Goal: Information Seeking & Learning: Learn about a topic

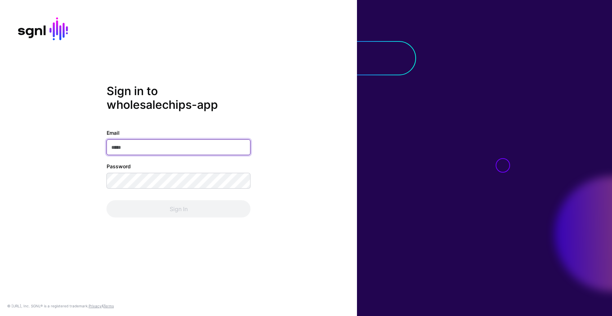
type input "**********"
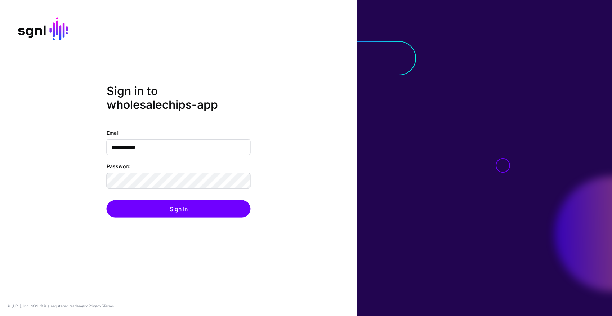
click at [309, 157] on div "**********" at bounding box center [178, 158] width 357 height 148
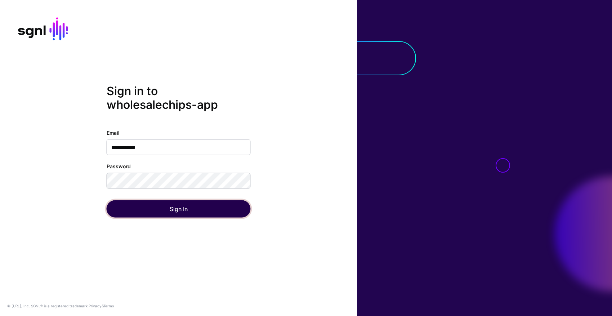
click at [198, 210] on button "Sign In" at bounding box center [179, 208] width 144 height 17
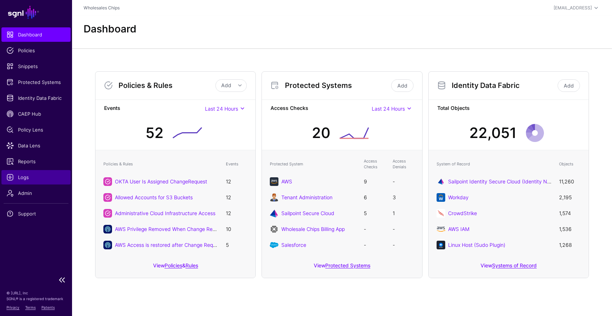
click at [26, 179] on span "Logs" at bounding box center [35, 177] width 59 height 7
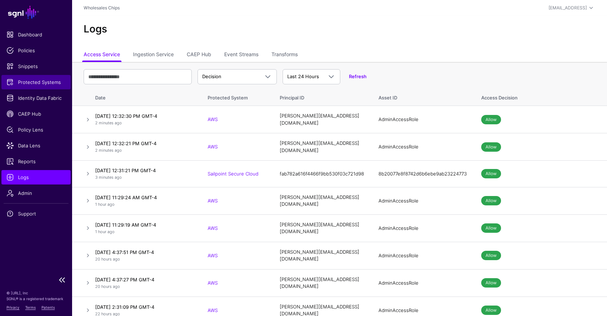
click at [50, 82] on span "Protected Systems" at bounding box center [35, 82] width 59 height 7
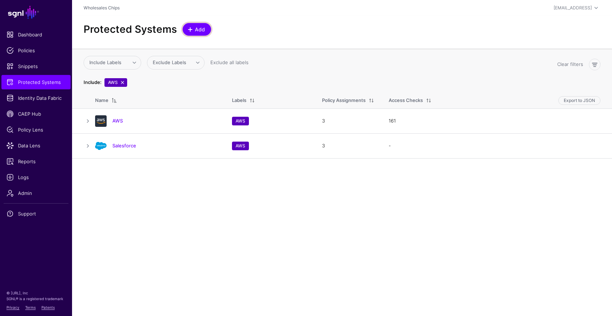
click at [192, 31] on span at bounding box center [191, 30] width 6 height 6
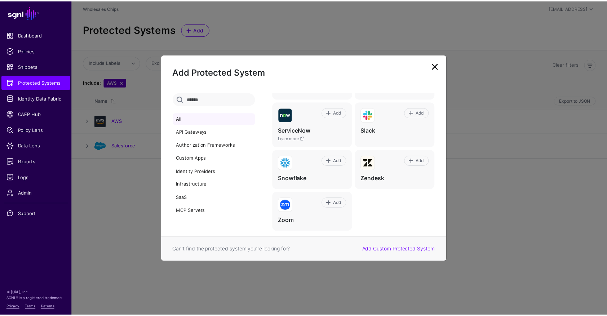
scroll to position [491, 0]
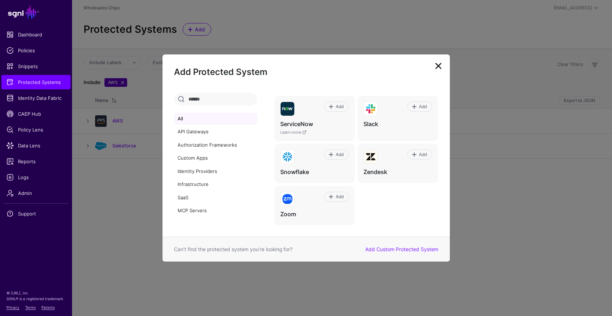
click at [442, 66] on link at bounding box center [439, 66] width 12 height 12
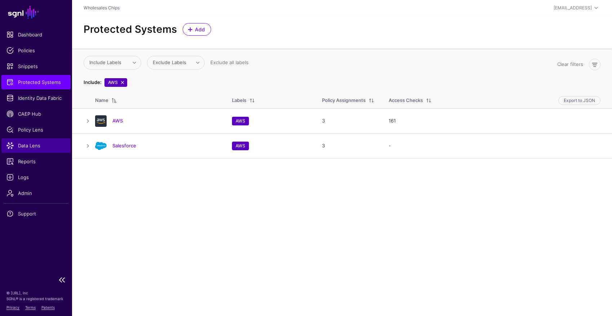
click at [51, 149] on span "Data Lens" at bounding box center [35, 145] width 59 height 7
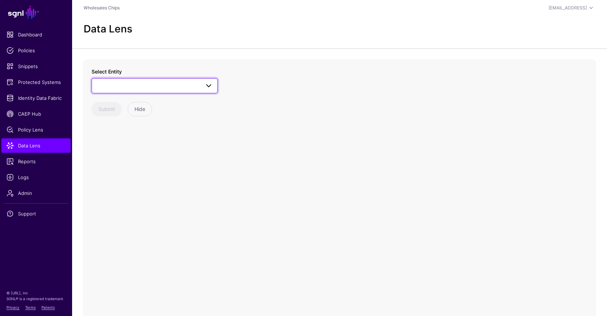
click at [210, 85] on span at bounding box center [208, 85] width 9 height 9
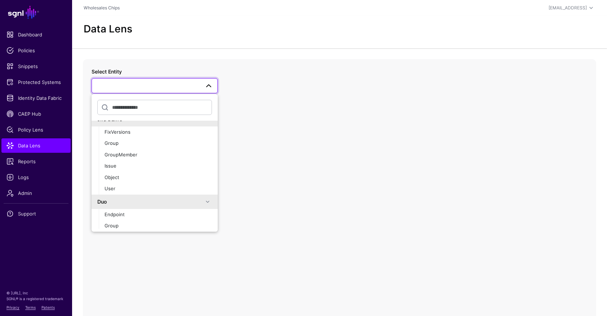
scroll to position [1597, 0]
click at [144, 108] on input "text" at bounding box center [154, 107] width 115 height 15
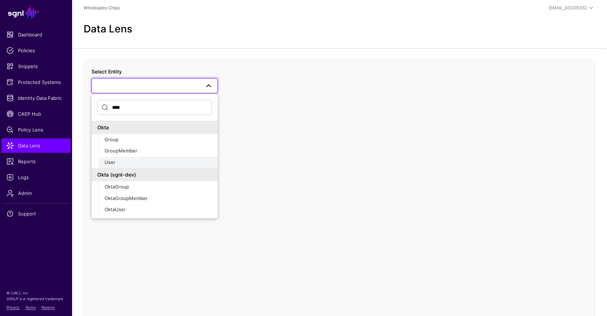
type input "****"
click at [146, 159] on div "User" at bounding box center [157, 162] width 107 height 7
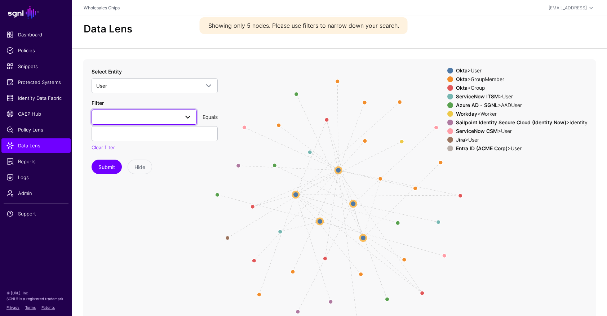
click at [180, 118] on span at bounding box center [185, 117] width 13 height 9
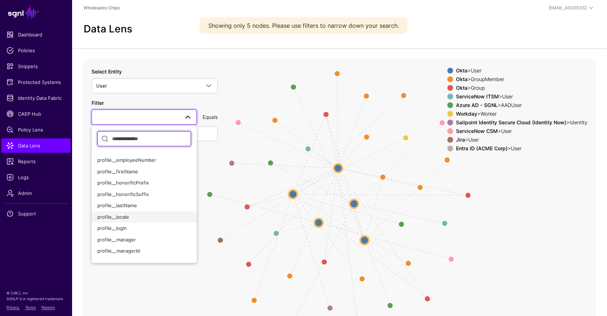
scroll to position [147, 0]
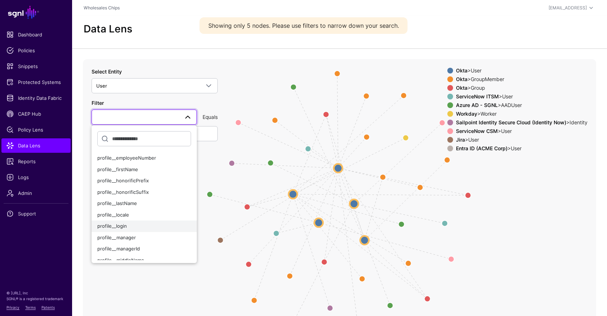
click at [148, 222] on button "profile__login" at bounding box center [143, 226] width 105 height 12
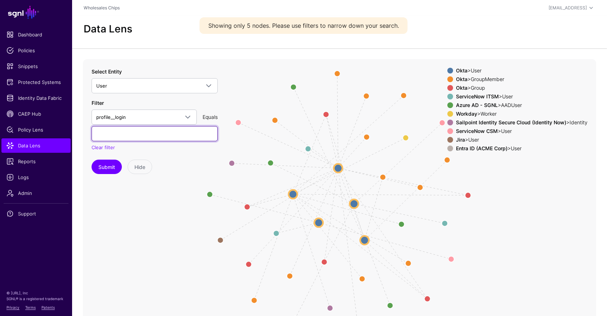
click at [133, 136] on input "text" at bounding box center [154, 133] width 126 height 15
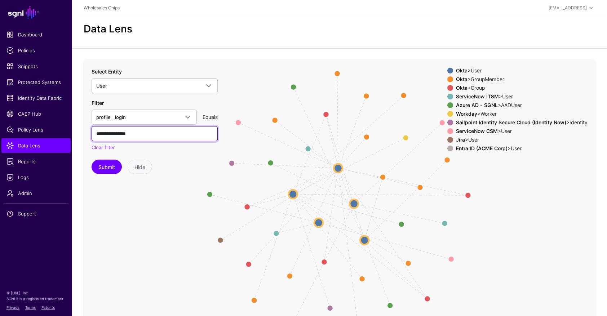
paste input "**********"
type input "**********"
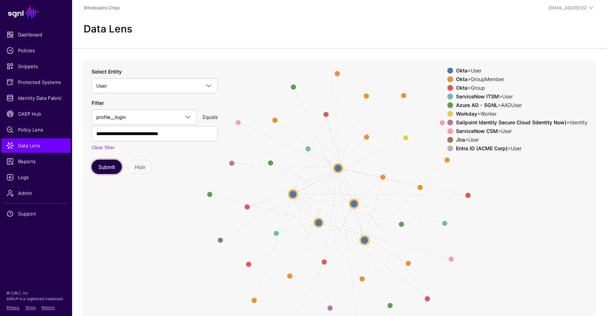
click at [103, 171] on button "Submit" at bounding box center [106, 167] width 30 height 14
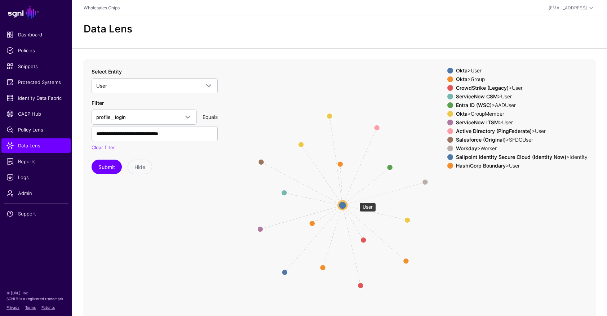
drag, startPoint x: 356, startPoint y: 199, endPoint x: 352, endPoint y: 196, distance: 4.6
click at [344, 202] on circle at bounding box center [342, 205] width 9 height 9
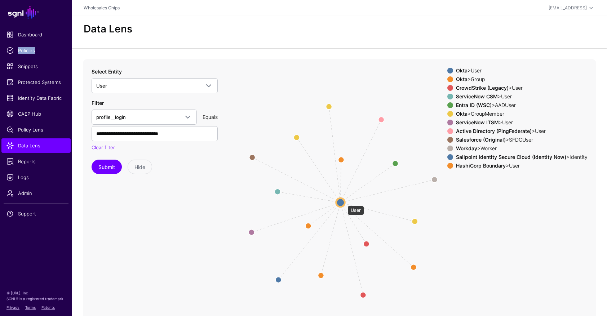
click at [341, 201] on circle at bounding box center [340, 202] width 9 height 9
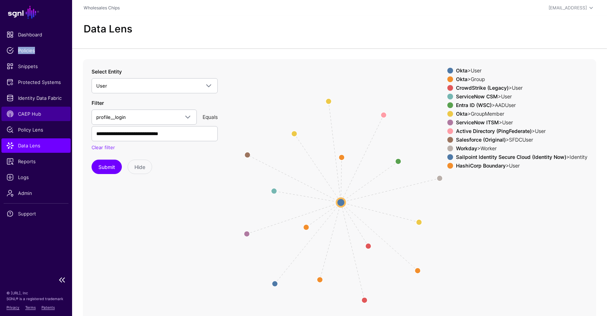
click at [32, 117] on span "CAEP Hub" at bounding box center [35, 113] width 59 height 7
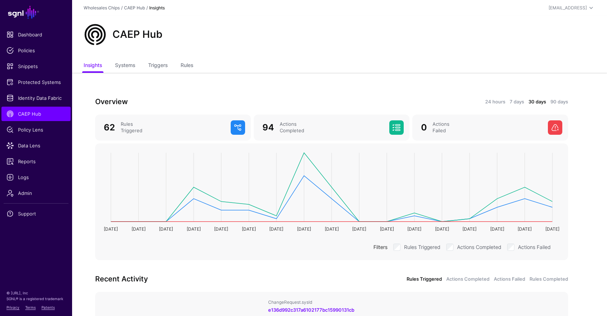
click at [213, 50] on div "CAEP Hub" at bounding box center [339, 37] width 535 height 43
click at [165, 70] on link "Triggers" at bounding box center [157, 66] width 19 height 14
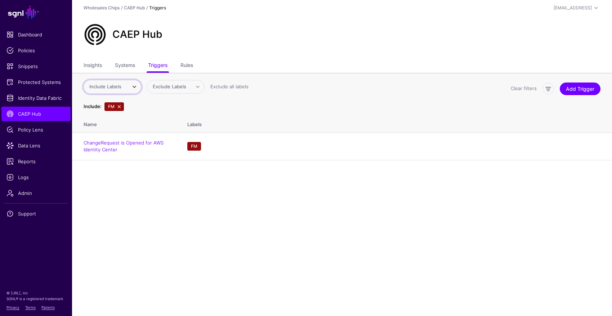
click at [138, 87] on span at bounding box center [134, 86] width 9 height 9
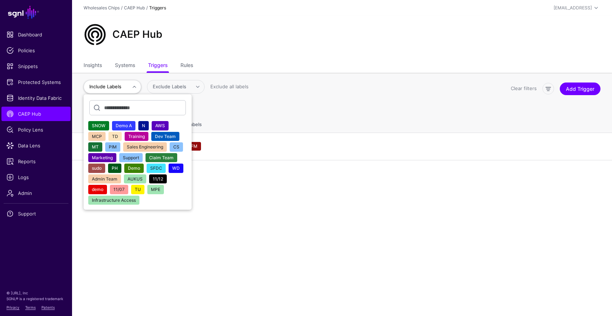
click at [158, 124] on span "AWS" at bounding box center [160, 125] width 10 height 5
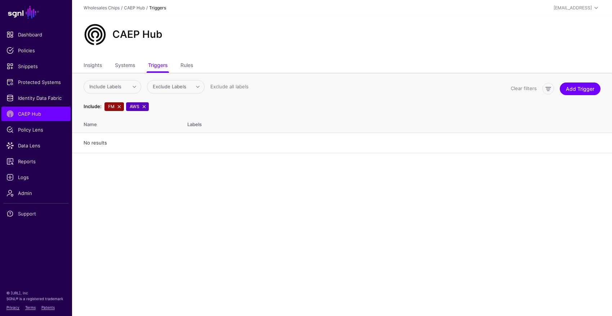
click at [120, 108] on link at bounding box center [119, 107] width 6 height 6
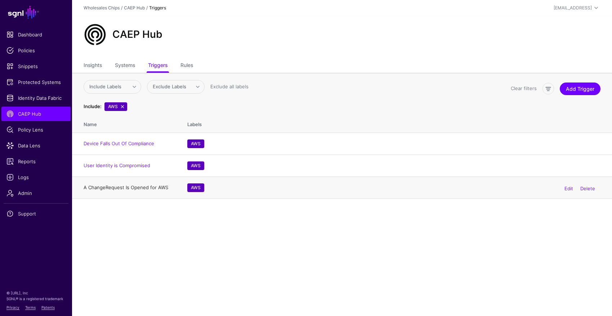
click at [145, 189] on link "A ChangeRequest Is Opened for AWS" at bounding box center [126, 187] width 85 height 6
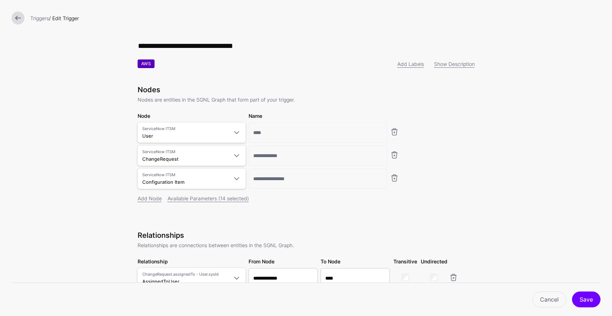
click at [14, 21] on link at bounding box center [18, 18] width 13 height 13
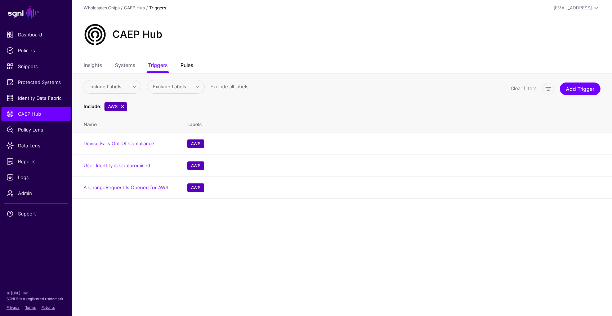
click at [185, 66] on link "Rules" at bounding box center [186, 66] width 13 height 14
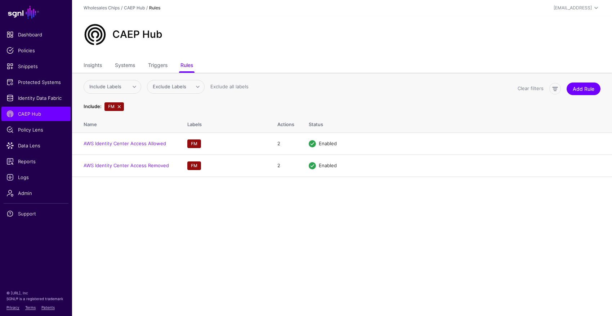
click at [119, 105] on link at bounding box center [119, 107] width 6 height 6
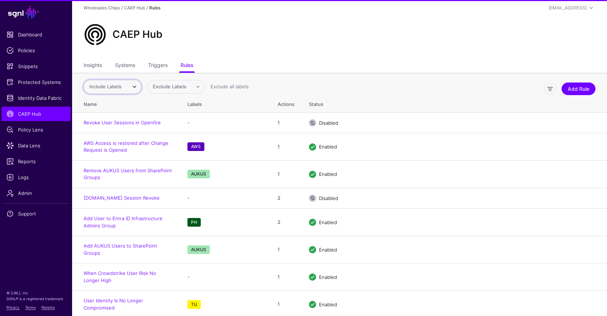
click at [131, 86] on span at bounding box center [134, 86] width 9 height 9
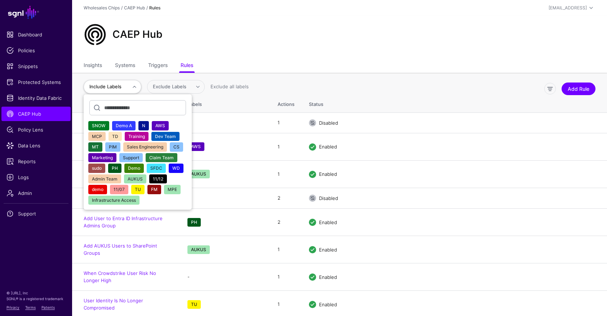
click at [166, 125] on button "AWS" at bounding box center [160, 125] width 17 height 9
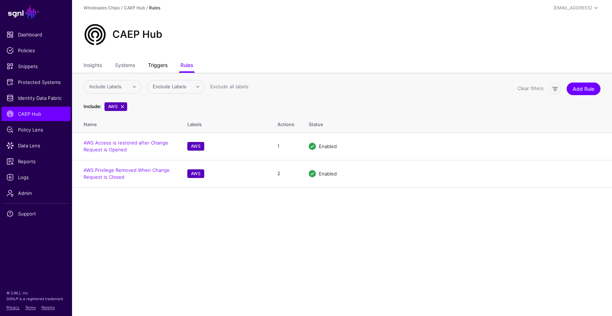
drag, startPoint x: 155, startPoint y: 65, endPoint x: 162, endPoint y: 65, distance: 6.5
click at [155, 65] on link "Triggers" at bounding box center [157, 66] width 19 height 14
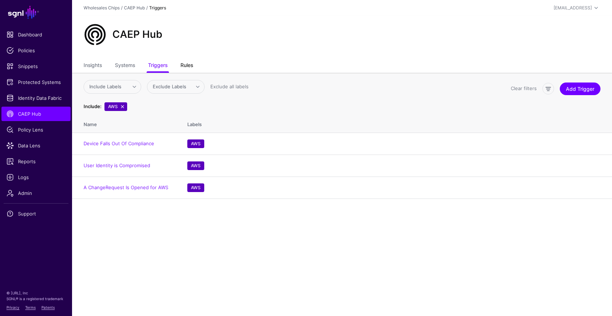
click at [190, 63] on link "Rules" at bounding box center [186, 66] width 13 height 14
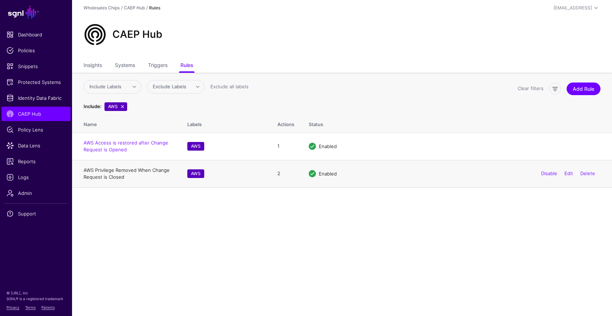
click at [112, 178] on link "AWS Privilege Removed When Change Request is Closed" at bounding box center [127, 173] width 86 height 13
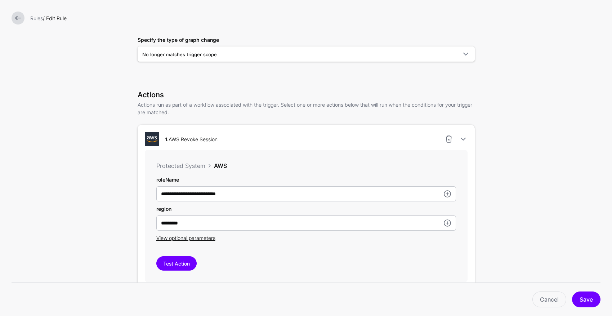
scroll to position [150, 0]
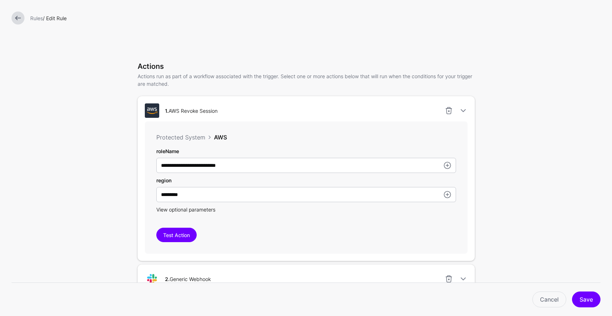
click at [211, 213] on span "View optional parameters" at bounding box center [185, 209] width 59 height 6
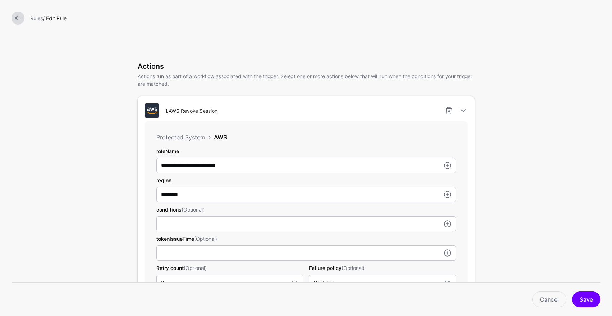
click at [92, 209] on form "**********" at bounding box center [306, 268] width 612 height 837
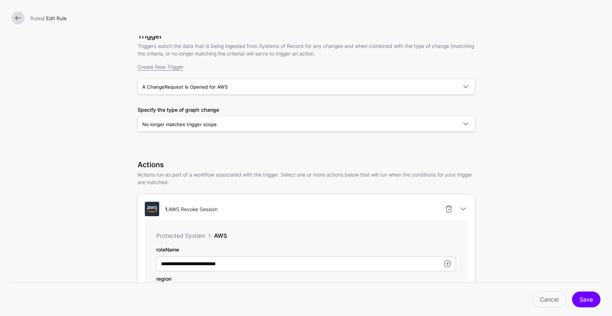
scroll to position [8, 0]
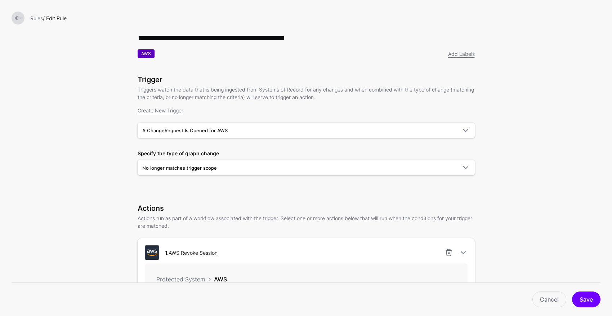
click at [14, 18] on link at bounding box center [18, 18] width 13 height 13
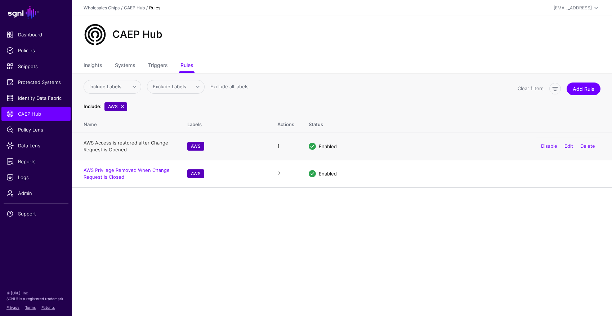
click at [117, 143] on link "AWS Access is restored after Change Request is Opened" at bounding box center [126, 146] width 85 height 13
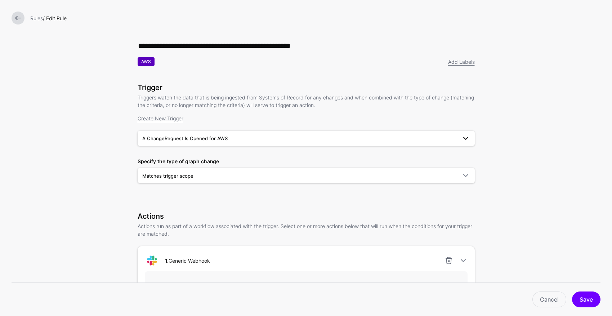
click at [404, 140] on span "A ChangeRequest Is Opened for AWS" at bounding box center [299, 138] width 315 height 8
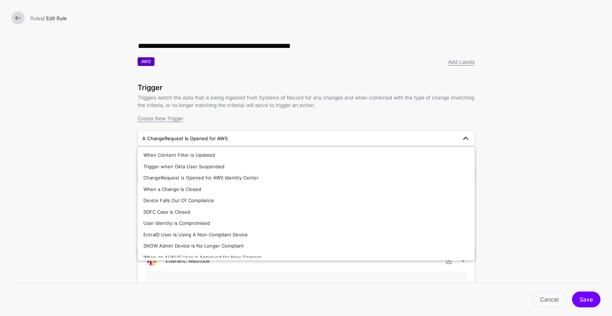
click at [103, 199] on form "**********" at bounding box center [306, 296] width 612 height 592
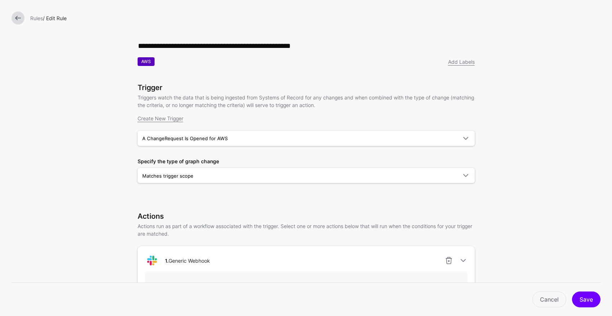
click at [21, 18] on link at bounding box center [18, 18] width 13 height 13
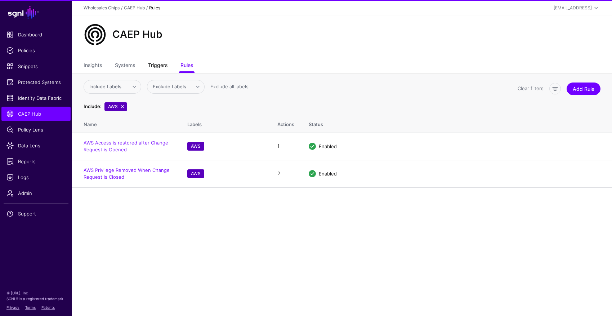
click at [157, 64] on link "Triggers" at bounding box center [157, 66] width 19 height 14
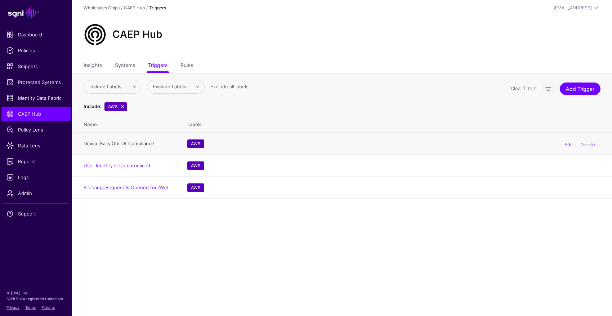
click at [146, 144] on link "Device Falls Out Of Compliance" at bounding box center [119, 143] width 71 height 6
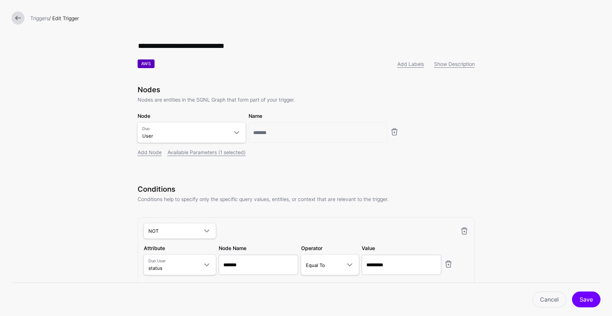
click at [20, 17] on link at bounding box center [18, 18] width 13 height 13
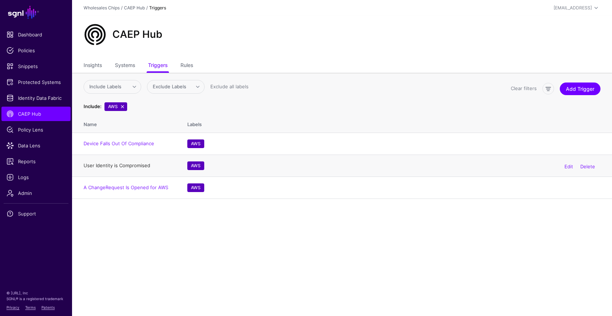
click at [147, 168] on link "User Identity is Compromised" at bounding box center [117, 165] width 67 height 6
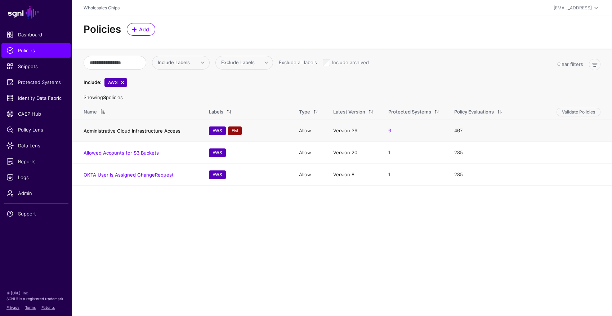
click at [125, 133] on link "Administrative Cloud Infrastructure Access" at bounding box center [132, 131] width 97 height 6
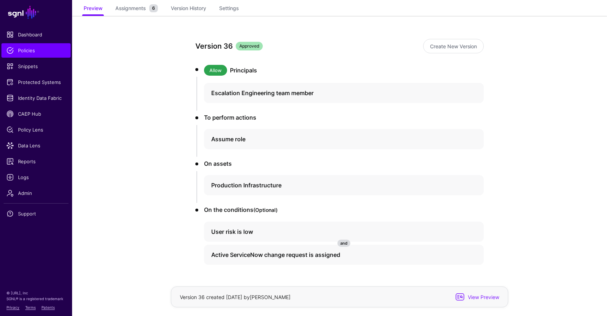
scroll to position [62, 0]
